Goal: Navigation & Orientation: Find specific page/section

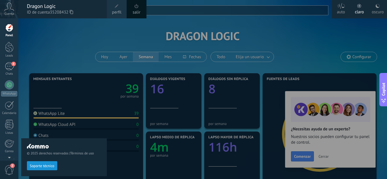
scroll to position [5, 0]
click at [278, 62] on div at bounding box center [211, 89] width 387 height 179
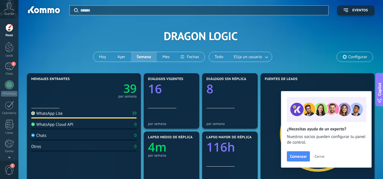
click at [321, 155] on span "Cerrar" at bounding box center [319, 157] width 10 height 4
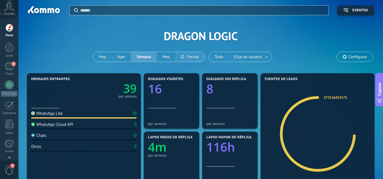
click at [184, 58] on button at bounding box center [189, 57] width 29 height 10
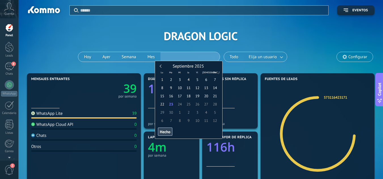
click at [269, 32] on div "Aplicar Eventos DRAGON LOGIC Hoy Ayer Semana Mes Todo Elija un usuario Configur…" at bounding box center [201, 36] width 348 height 72
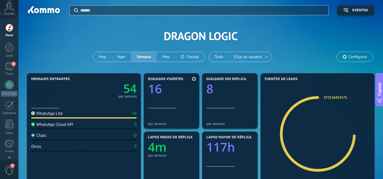
click at [183, 109] on div "por semana" at bounding box center [171, 118] width 47 height 18
click at [185, 112] on div "por semana" at bounding box center [171, 118] width 47 height 18
